Goal: Information Seeking & Learning: Learn about a topic

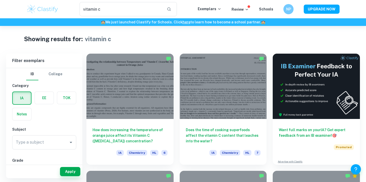
scroll to position [2, 0]
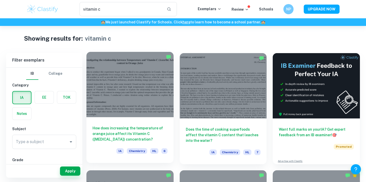
click at [146, 101] on div at bounding box center [129, 84] width 87 height 65
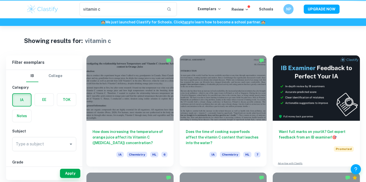
scroll to position [2, 0]
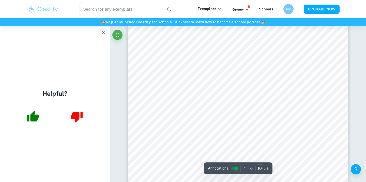
scroll to position [3049, 0]
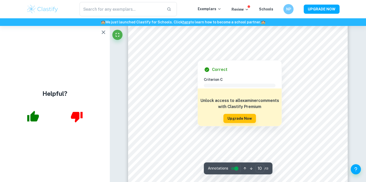
click at [223, 106] on h6 "Unlock access to all examiner comments with Clastify Premium" at bounding box center [239, 104] width 79 height 12
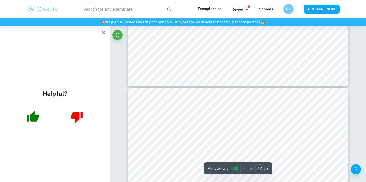
type input "13"
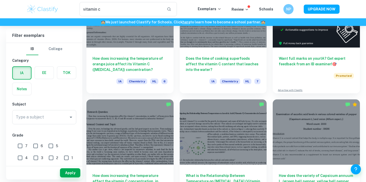
scroll to position [74, 0]
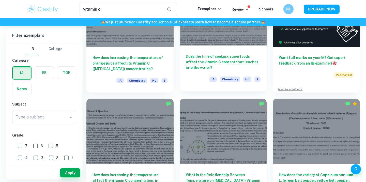
click at [202, 62] on h6 "Does the time of cooking superfoods affect the vitamin C content that leaches i…" at bounding box center [223, 62] width 75 height 17
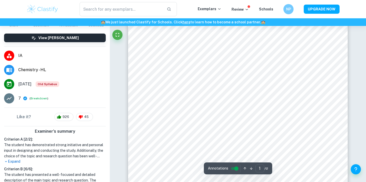
scroll to position [37, 0]
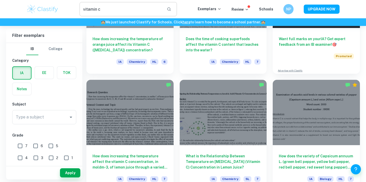
scroll to position [106, 0]
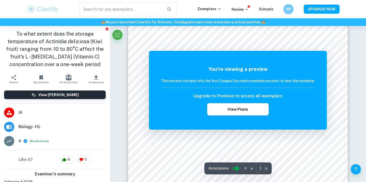
scroll to position [25, 0]
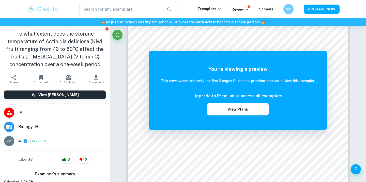
click at [112, 6] on input "text" at bounding box center [121, 9] width 83 height 14
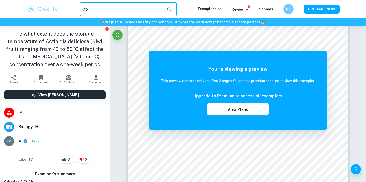
type input "g"
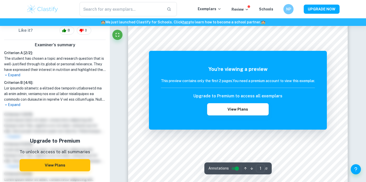
scroll to position [97, 0]
click at [62, 162] on button "View Plans" at bounding box center [55, 165] width 71 height 12
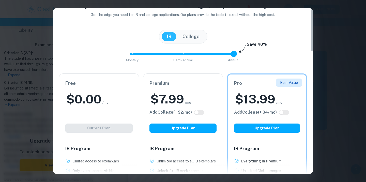
scroll to position [0, 0]
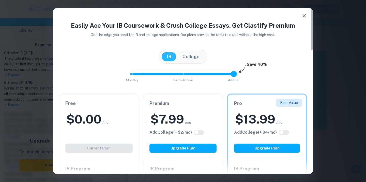
click at [133, 72] on span "Monthly Semi-Annual Annual" at bounding box center [183, 74] width 102 height 9
type input "2"
drag, startPoint x: 133, startPoint y: 72, endPoint x: 224, endPoint y: 74, distance: 91.2
click at [224, 74] on span "Monthly Semi-Annual Annual" at bounding box center [183, 74] width 102 height 9
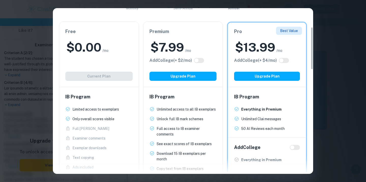
scroll to position [75, 0]
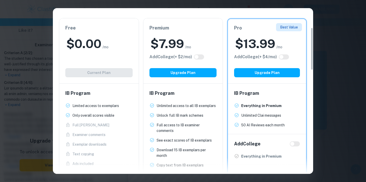
click at [194, 93] on h6 "IB Program" at bounding box center [182, 93] width 67 height 7
click at [202, 57] on input "checkbox" at bounding box center [196, 57] width 12 height 4
checkbox input "true"
click at [202, 57] on input "checkbox" at bounding box center [201, 57] width 12 height 4
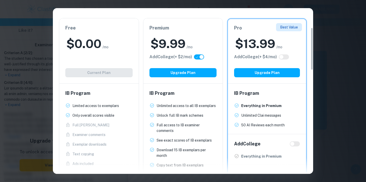
checkbox input "false"
click at [202, 57] on input "checkbox" at bounding box center [196, 57] width 12 height 4
checkbox input "true"
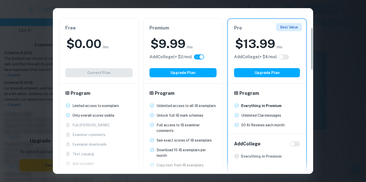
click at [202, 57] on input "checkbox" at bounding box center [201, 57] width 12 height 4
checkbox input "false"
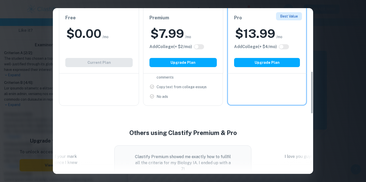
scroll to position [0, 0]
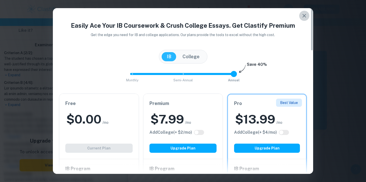
click at [303, 13] on icon "button" at bounding box center [304, 16] width 6 height 6
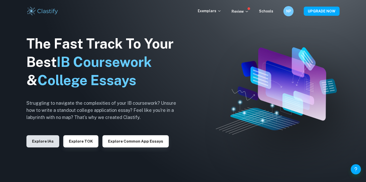
click at [44, 142] on button "Explore IAs" at bounding box center [42, 141] width 33 height 12
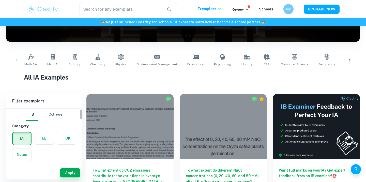
scroll to position [6, 0]
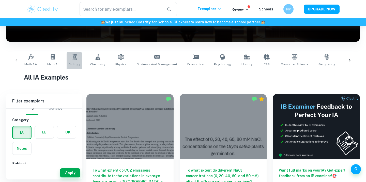
click at [74, 60] on link "Biology" at bounding box center [74, 60] width 15 height 17
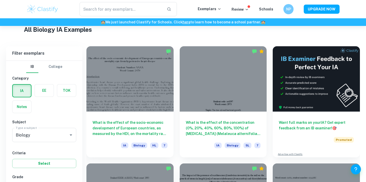
scroll to position [158, 0]
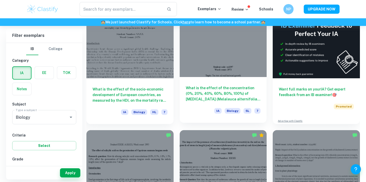
click at [210, 83] on div "What is the effect of the concentration (0%, 20%, 40%, 60%, 80%, 100%) of [MEDI…" at bounding box center [223, 100] width 87 height 46
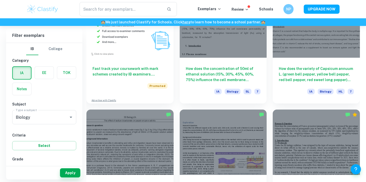
scroll to position [412, 0]
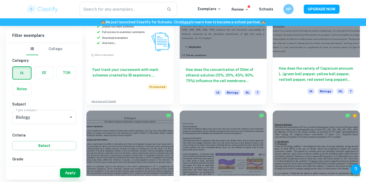
click at [309, 81] on h6 "How does the variety of Capsicum annuum L. (green bell pepper, yellow bell pepp…" at bounding box center [316, 74] width 75 height 17
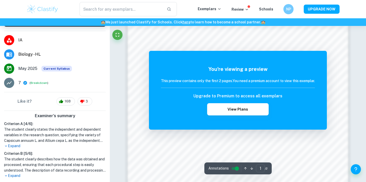
scroll to position [508, 0]
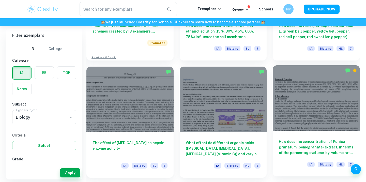
scroll to position [527, 0]
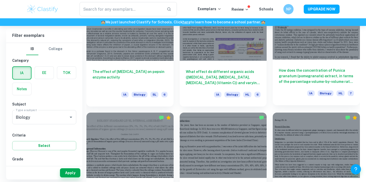
click at [312, 99] on div "How does the concentration of Punica granatum (pomegranate) extract, in terms o…" at bounding box center [316, 82] width 87 height 46
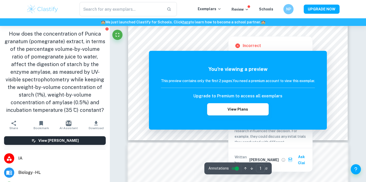
scroll to position [169, 0]
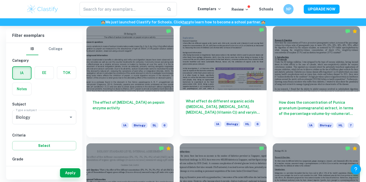
scroll to position [493, 0]
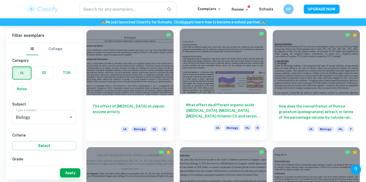
click at [190, 84] on div at bounding box center [223, 61] width 87 height 65
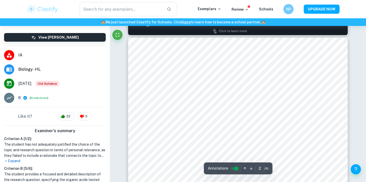
scroll to position [201, 0]
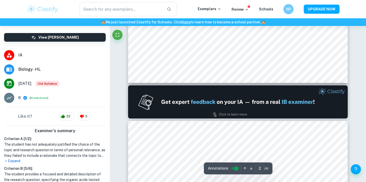
type input "1"
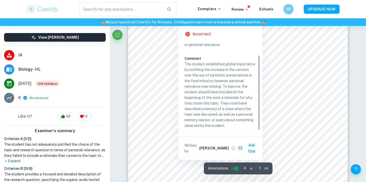
scroll to position [90, 0]
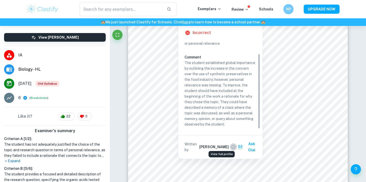
click at [231, 145] on icon "View full profile" at bounding box center [233, 147] width 5 height 5
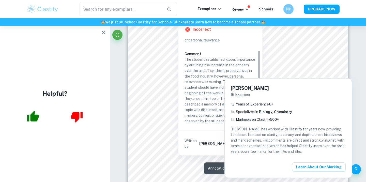
scroll to position [93, 0]
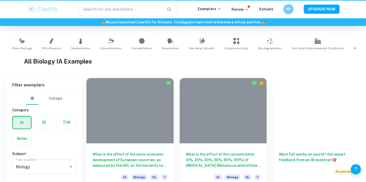
scroll to position [493, 0]
